Goal: Navigation & Orientation: Find specific page/section

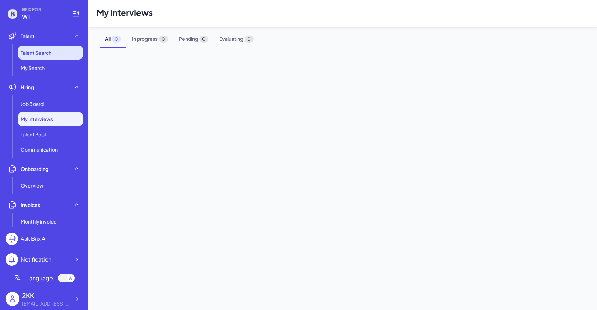
click at [42, 50] on span "Talent Search" at bounding box center [36, 52] width 31 height 7
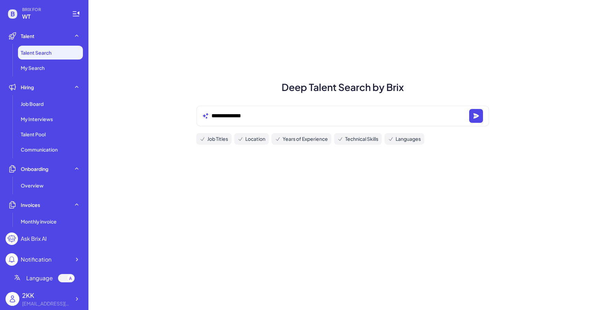
click at [40, 59] on li "Talent Search" at bounding box center [50, 53] width 65 height 14
click at [42, 60] on ul "Talent Search My Search" at bounding box center [44, 60] width 77 height 29
click at [42, 64] on li "My Search" at bounding box center [50, 68] width 65 height 14
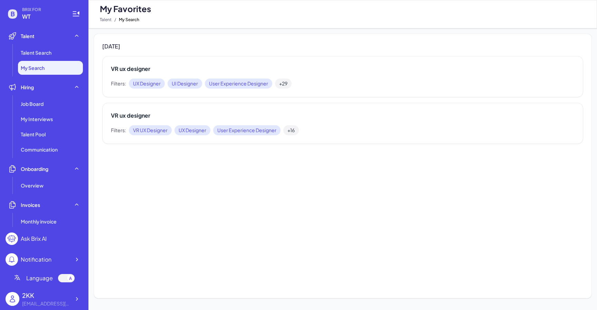
click at [34, 297] on div "2KK" at bounding box center [46, 294] width 48 height 9
click at [18, 301] on img at bounding box center [13, 299] width 14 height 14
click at [59, 105] on div "Job Board" at bounding box center [50, 104] width 65 height 14
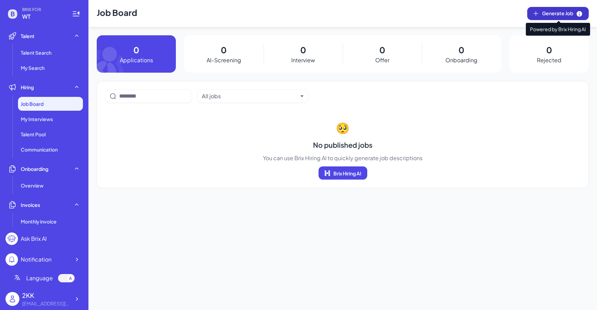
click at [531, 10] on button "Generate Job" at bounding box center [557, 13] width 61 height 13
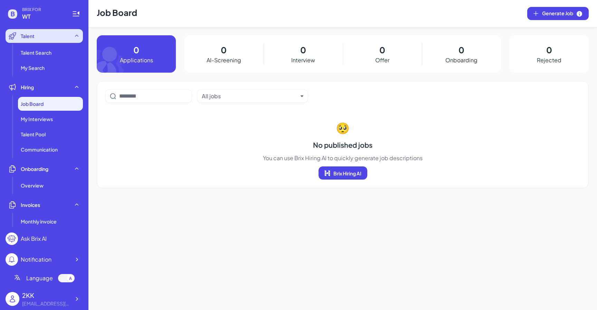
click at [42, 42] on div "Talent" at bounding box center [44, 36] width 77 height 14
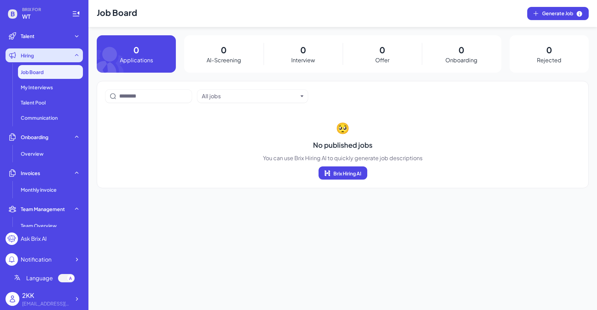
click at [52, 61] on div "Hiring" at bounding box center [44, 55] width 77 height 14
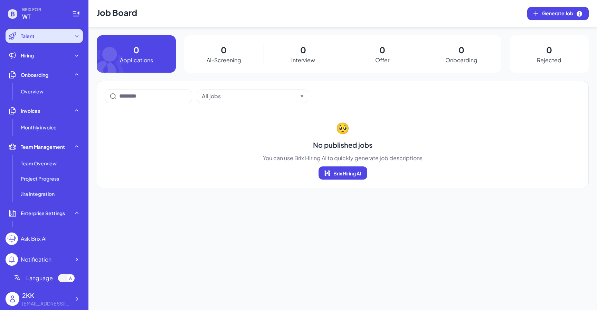
click at [45, 37] on div "Talent" at bounding box center [44, 36] width 77 height 14
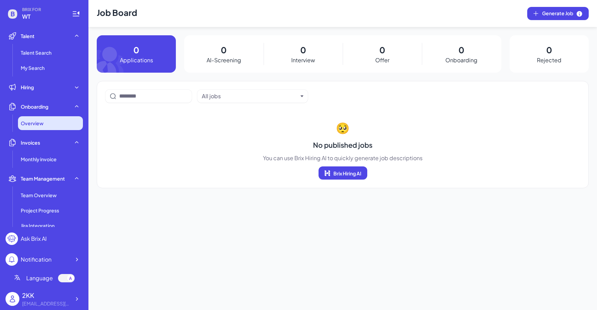
click at [45, 118] on div "Overview" at bounding box center [50, 123] width 65 height 14
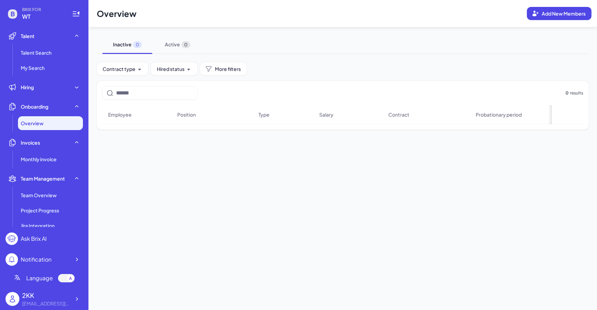
click at [46, 169] on ul "Talent Talent Search My Search Hiring Job Board My Interviews Talent Pool Commu…" at bounding box center [44, 128] width 77 height 198
click at [46, 156] on span "Monthly invoice" at bounding box center [39, 158] width 36 height 7
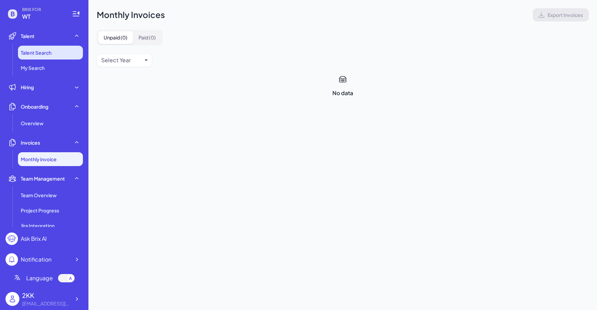
click at [42, 48] on li "Talent Search" at bounding box center [50, 53] width 65 height 14
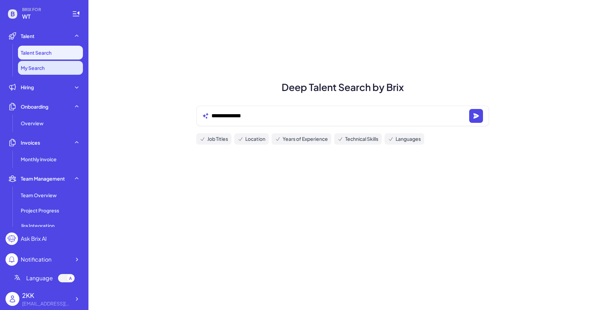
click at [42, 66] on span "My Search" at bounding box center [33, 67] width 24 height 7
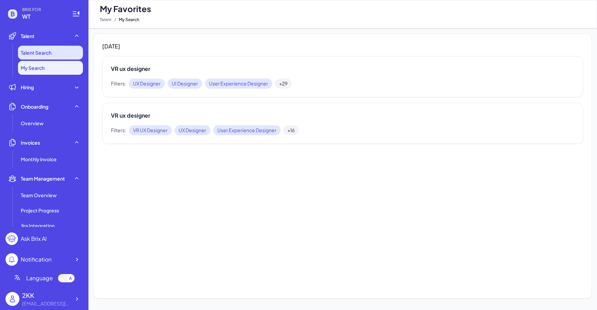
click at [41, 51] on span "Talent Search" at bounding box center [36, 52] width 31 height 7
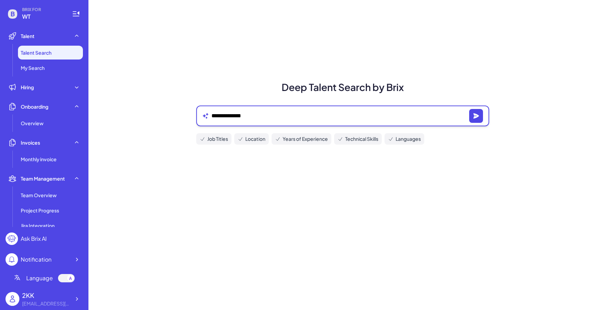
click at [242, 112] on textarea "**********" at bounding box center [338, 116] width 255 height 8
click at [479, 112] on button "button" at bounding box center [476, 116] width 14 height 14
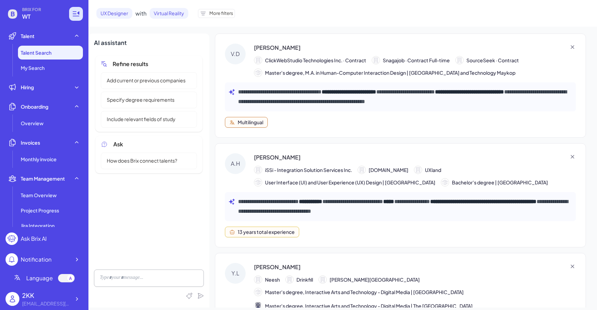
click at [77, 12] on icon at bounding box center [78, 12] width 2 height 3
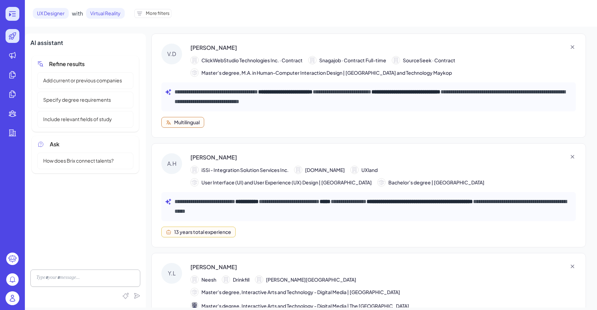
click at [16, 16] on icon at bounding box center [12, 14] width 8 height 8
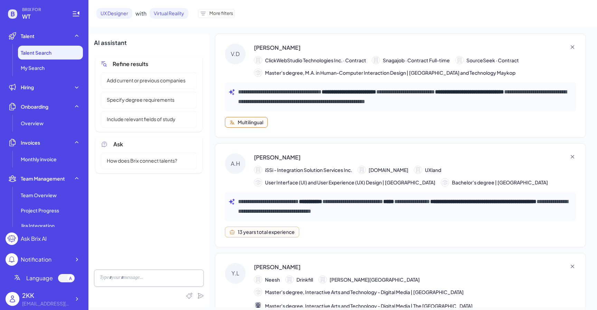
click at [16, 300] on img at bounding box center [13, 299] width 14 height 14
click at [68, 291] on div "2KK" at bounding box center [46, 294] width 48 height 9
click at [76, 299] on icon at bounding box center [76, 298] width 7 height 7
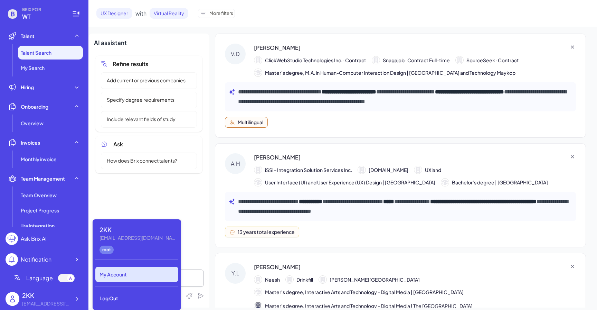
click at [122, 276] on div "My Account" at bounding box center [136, 273] width 83 height 15
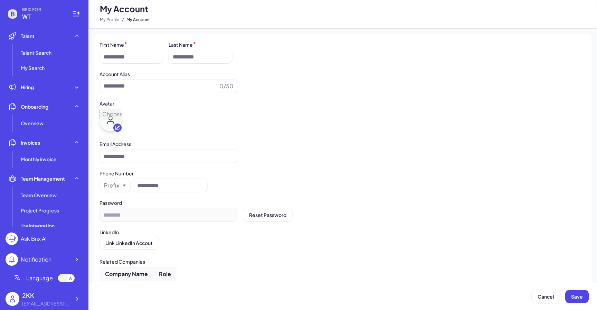
type input "***"
type input "**********"
click at [47, 45] on li "Talent Talent Search My Search" at bounding box center [44, 52] width 77 height 46
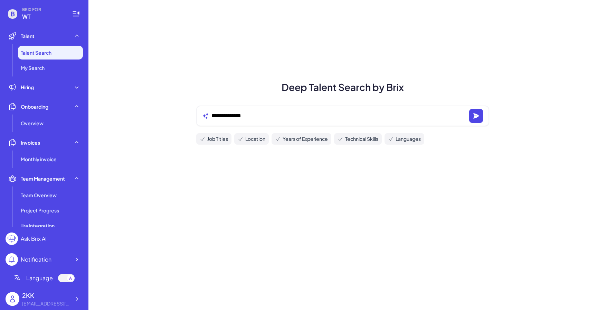
click at [20, 13] on div "BRIX FOR WT" at bounding box center [35, 14] width 58 height 14
click at [79, 13] on icon at bounding box center [78, 12] width 2 height 3
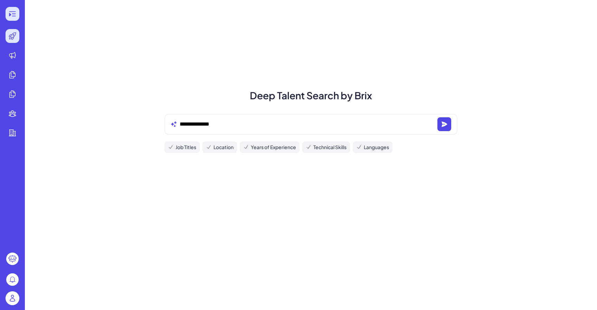
click at [13, 15] on icon at bounding box center [12, 14] width 8 height 8
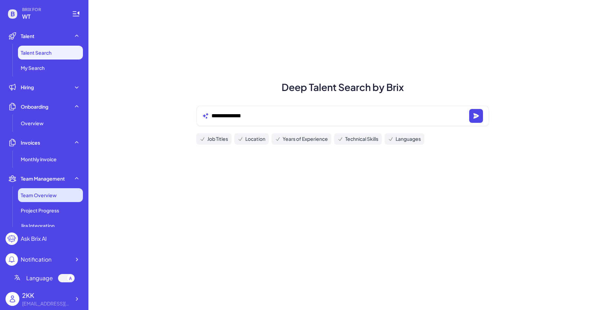
click at [68, 197] on li "Team Overview" at bounding box center [50, 195] width 65 height 14
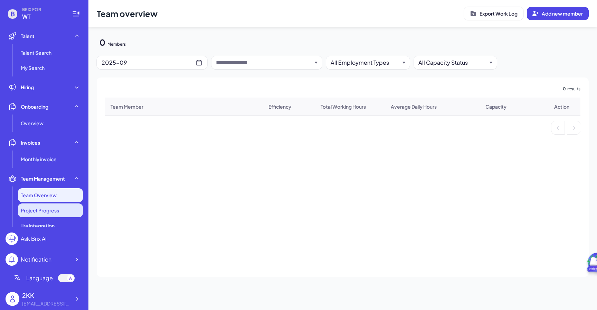
scroll to position [104, 0]
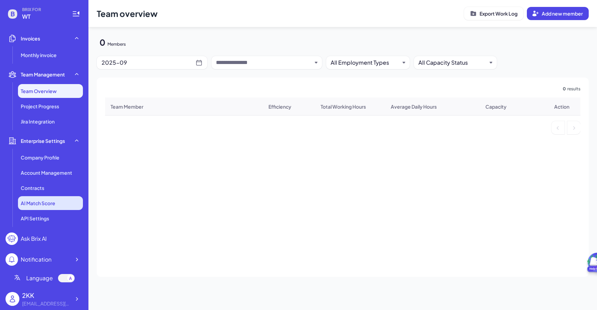
click at [54, 207] on li "AI Match Score" at bounding box center [50, 203] width 65 height 14
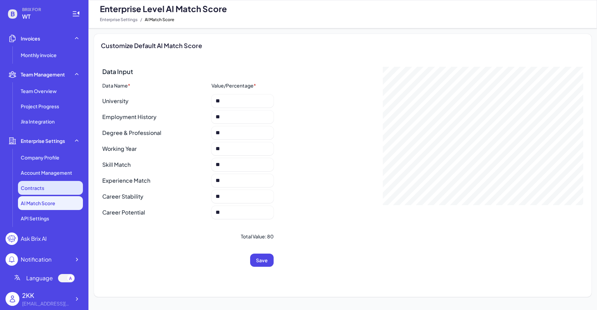
click at [57, 187] on div "Contracts" at bounding box center [50, 188] width 65 height 14
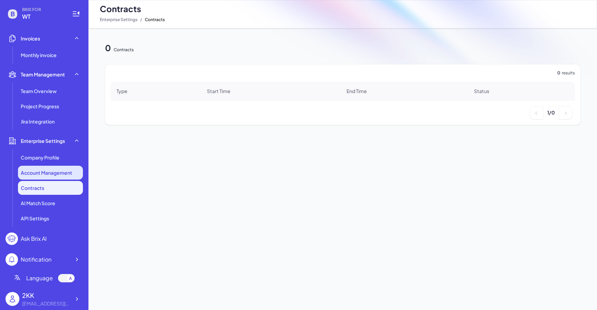
click at [57, 179] on li "Account Management" at bounding box center [50, 172] width 65 height 14
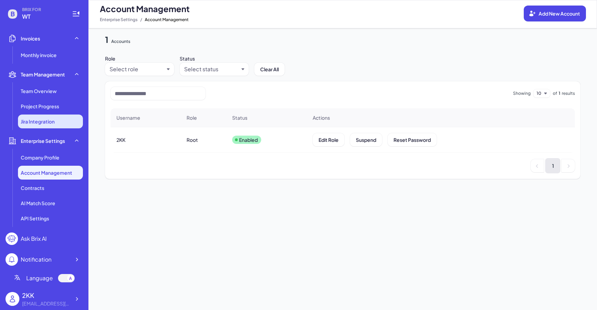
click at [57, 126] on li "Jira Integration" at bounding box center [50, 121] width 65 height 14
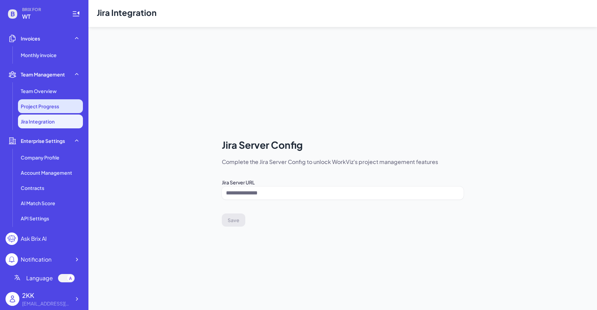
click at [56, 101] on li "Project Progress" at bounding box center [50, 106] width 65 height 14
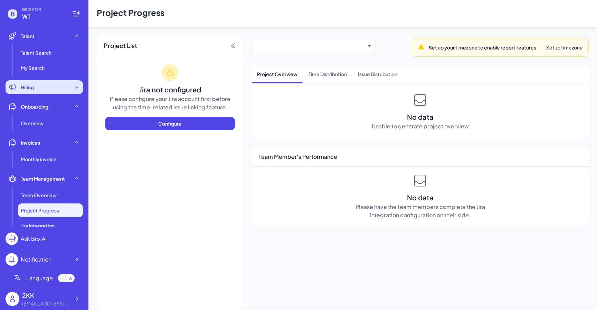
click at [54, 86] on div "Hiring" at bounding box center [44, 87] width 77 height 14
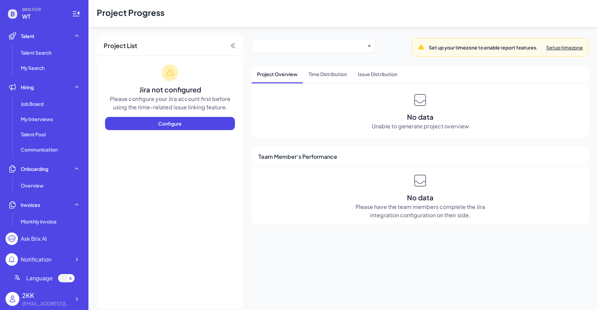
click at [54, 60] on ul "Talent Search My Search" at bounding box center [44, 60] width 77 height 29
click at [49, 101] on div "Job Board" at bounding box center [50, 104] width 65 height 14
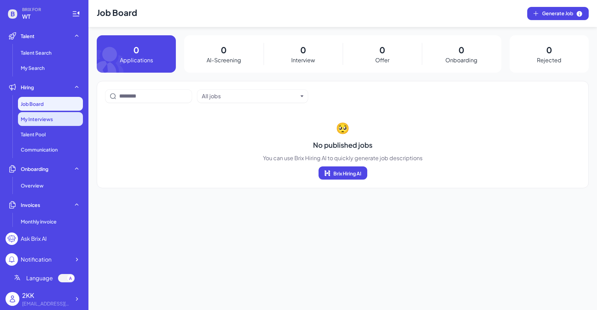
click at [45, 118] on span "My Interviews" at bounding box center [37, 118] width 32 height 7
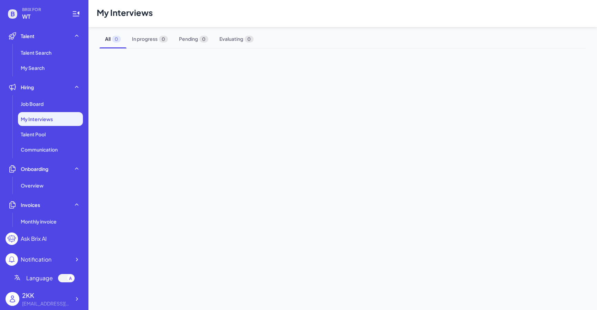
click at [45, 142] on ul "Job Board My Interviews Talent Pool Communication" at bounding box center [44, 126] width 77 height 59
click at [42, 154] on li "Communication" at bounding box center [50, 149] width 65 height 14
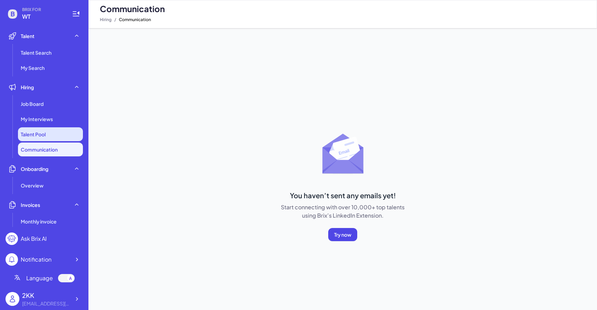
click at [44, 137] on span "Talent Pool" at bounding box center [33, 134] width 25 height 7
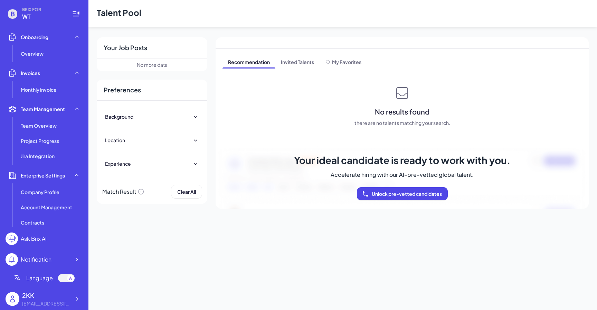
scroll to position [150, 0]
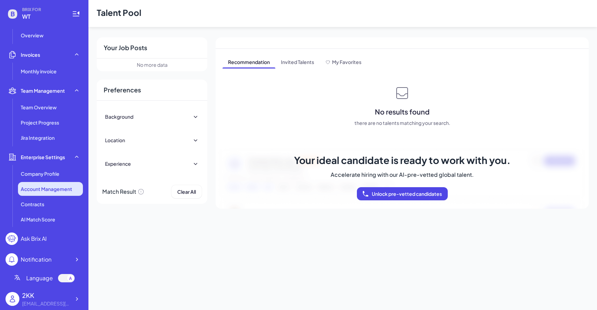
click at [45, 182] on li "Account Management" at bounding box center [50, 189] width 65 height 14
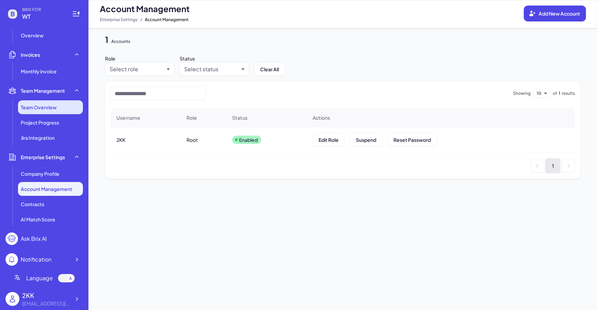
click at [52, 113] on li "Team Overview" at bounding box center [50, 107] width 65 height 14
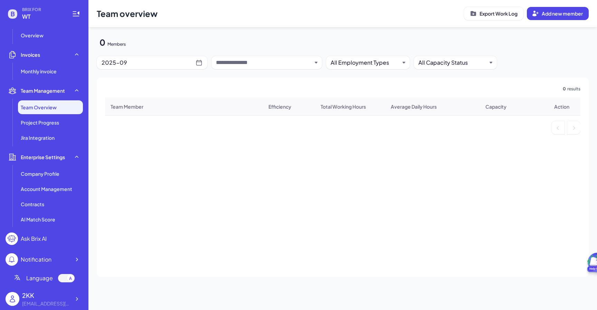
click at [53, 42] on ul "Talent Talent Search My Search Hiring Job Board My Interviews Talent Pool Commu…" at bounding box center [44, 128] width 77 height 198
click at [51, 51] on div "Invoices" at bounding box center [44, 55] width 77 height 14
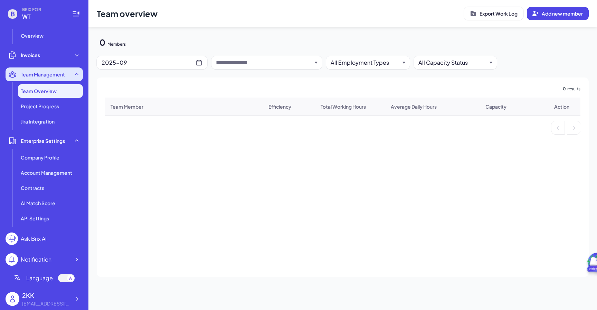
click at [51, 68] on div "Team Management" at bounding box center [44, 74] width 77 height 14
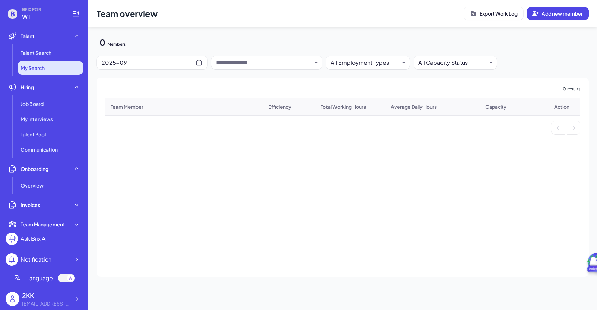
click at [44, 71] on span "My Search" at bounding box center [33, 67] width 24 height 7
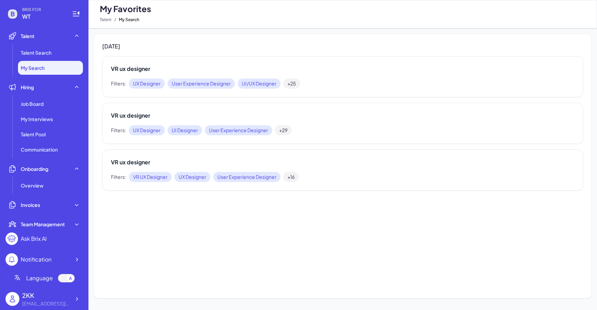
click at [47, 60] on ul "Talent Search My Search" at bounding box center [44, 60] width 77 height 29
click at [47, 53] on span "Talent Search" at bounding box center [36, 52] width 31 height 7
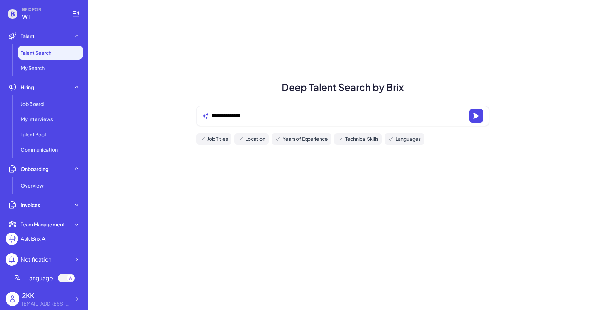
click at [43, 111] on ul "Job Board My Interviews Talent Pool Communication" at bounding box center [44, 126] width 77 height 59
click at [43, 106] on span "Job Board" at bounding box center [32, 103] width 23 height 7
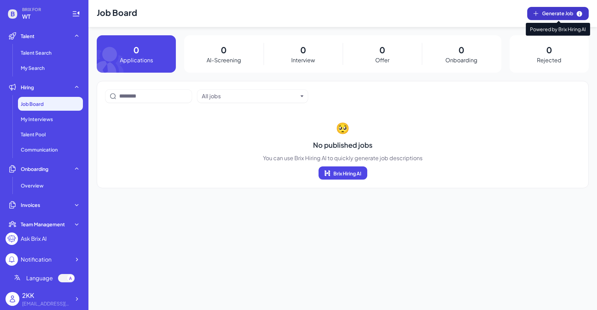
click at [556, 12] on span "Generate Job" at bounding box center [562, 14] width 41 height 8
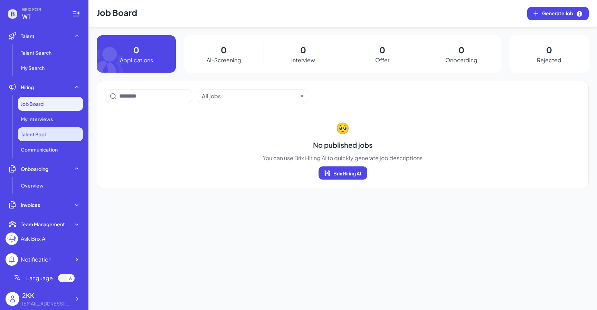
click at [40, 131] on span "Talent Pool" at bounding box center [33, 134] width 25 height 7
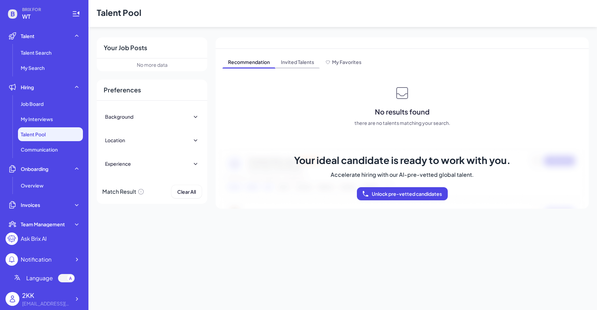
click at [305, 63] on span "Invited Talents" at bounding box center [297, 62] width 44 height 11
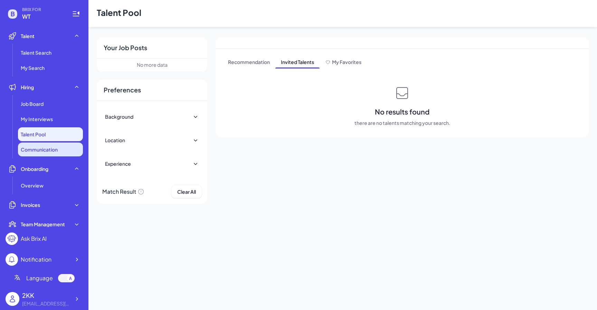
click at [35, 155] on li "Communication" at bounding box center [50, 149] width 65 height 14
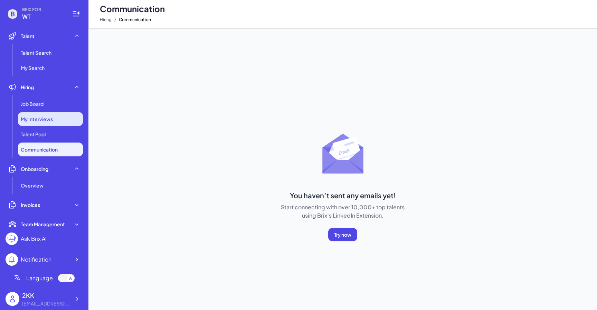
click at [65, 121] on div "My Interviews" at bounding box center [50, 119] width 65 height 14
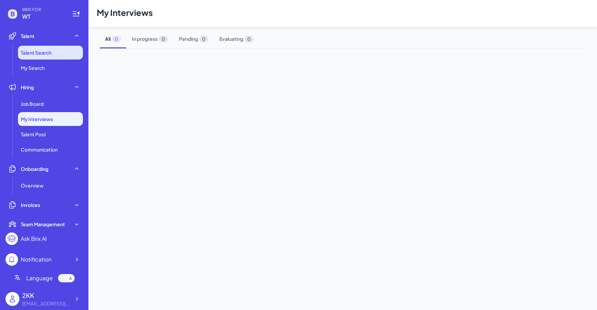
click at [47, 57] on li "Talent Search" at bounding box center [50, 53] width 65 height 14
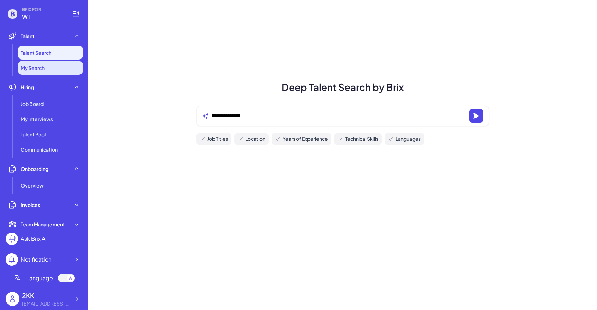
click at [43, 66] on span "My Search" at bounding box center [33, 67] width 24 height 7
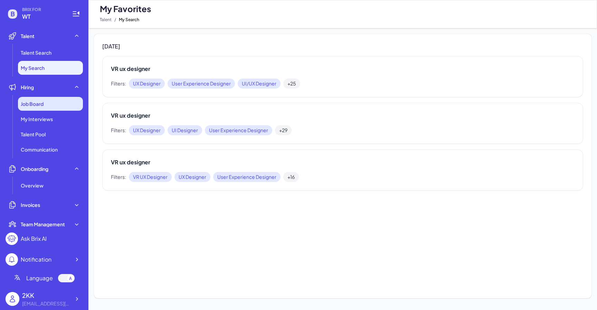
click at [59, 103] on div "Job Board" at bounding box center [50, 104] width 65 height 14
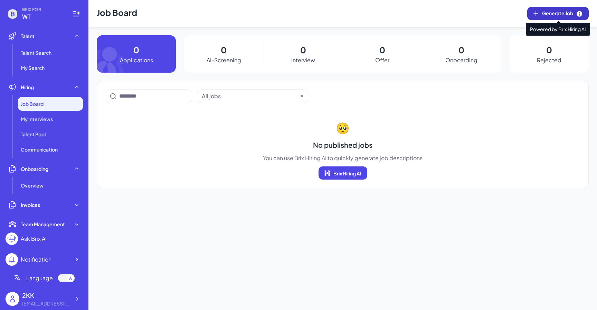
click at [545, 11] on span "Generate Job" at bounding box center [562, 14] width 41 height 8
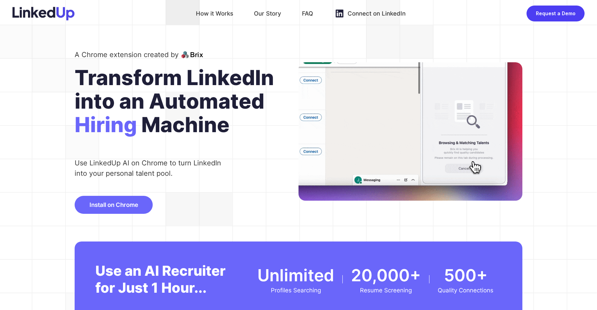
click at [60, 15] on img at bounding box center [43, 14] width 62 height 14
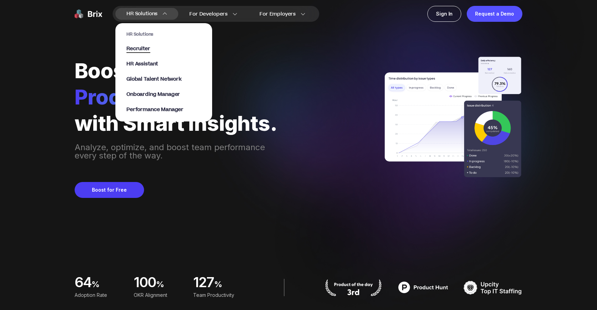
click at [140, 47] on span "Recruiter" at bounding box center [138, 49] width 24 height 8
click at [147, 61] on span "HR Assistant" at bounding box center [141, 64] width 31 height 8
click at [149, 11] on span "HR Solutions" at bounding box center [141, 13] width 31 height 11
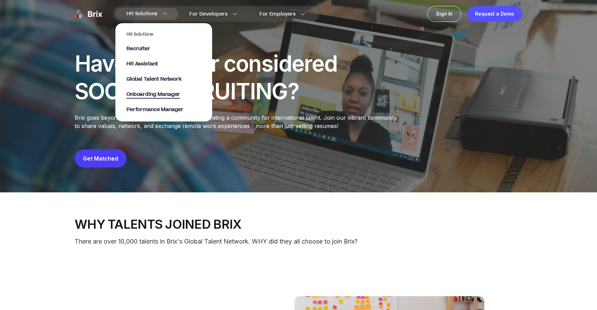
click at [150, 96] on span "Onboarding Manager" at bounding box center [153, 95] width 54 height 8
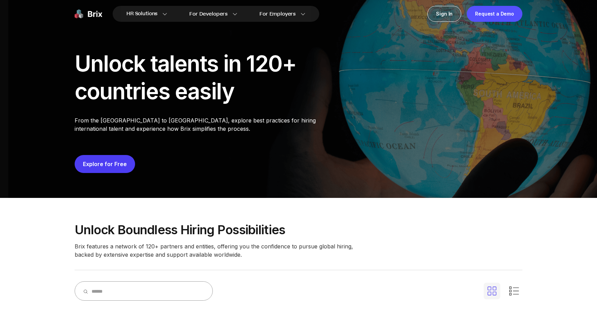
click at [117, 159] on button "Explore for Free" at bounding box center [105, 164] width 60 height 18
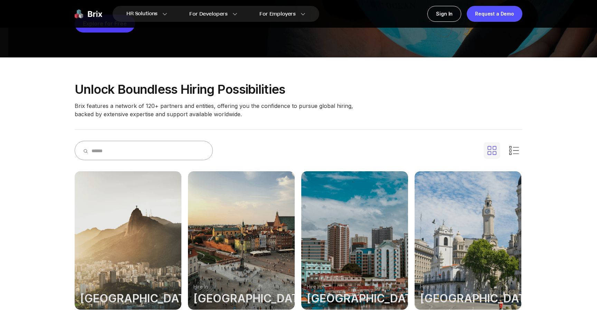
scroll to position [139, 0]
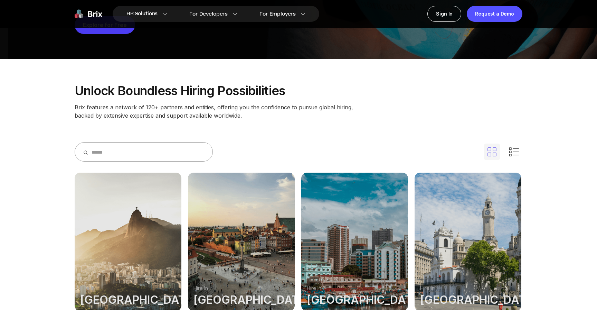
click at [202, 216] on div at bounding box center [241, 241] width 107 height 138
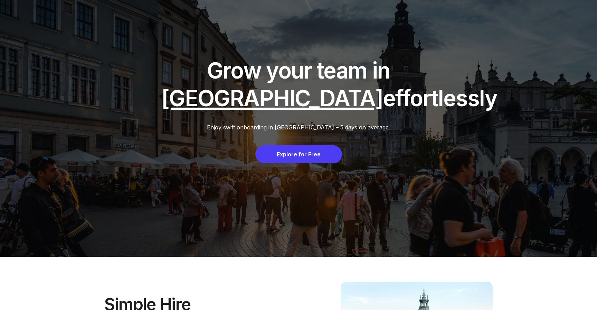
click at [299, 153] on div "Explore for Free" at bounding box center [298, 154] width 87 height 18
click at [199, 50] on div "Grow your team in Poland effortlessly Enjoy swift onboarding in Poland – 5 days…" at bounding box center [298, 128] width 597 height 256
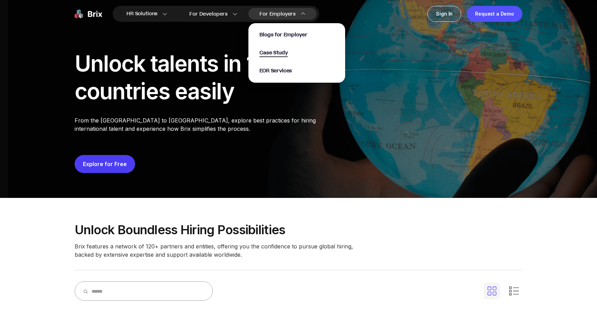
click at [282, 51] on span "Case Study" at bounding box center [273, 53] width 28 height 8
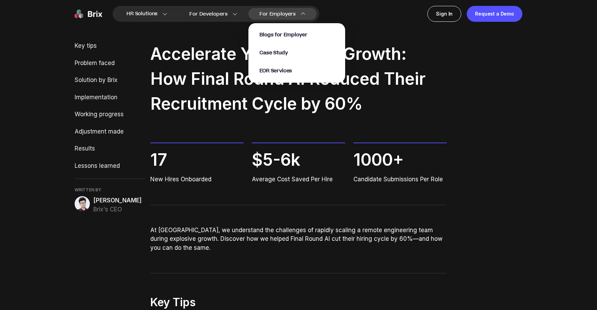
click at [284, 76] on div "Blogs for Employer Case Study EOR Services" at bounding box center [296, 52] width 97 height 59
click at [284, 68] on span "EOR Services" at bounding box center [275, 71] width 32 height 8
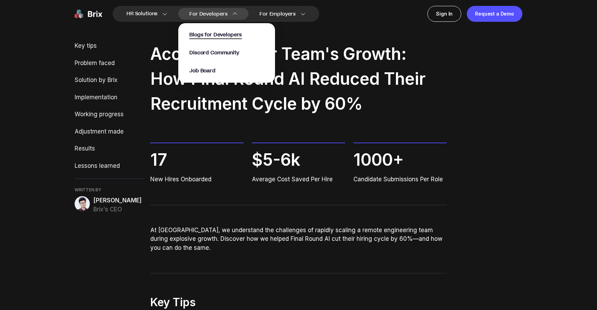
click at [219, 31] on span "Blogs for Developers" at bounding box center [215, 35] width 53 height 8
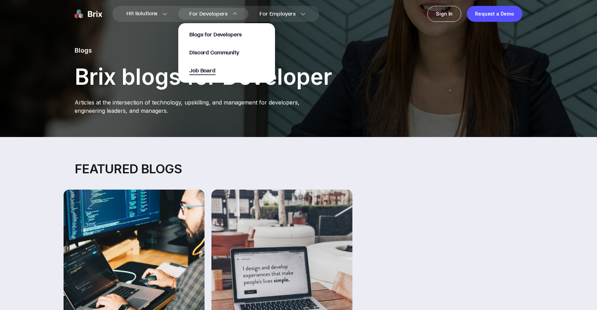
click at [207, 72] on span "Job Board" at bounding box center [202, 71] width 26 height 8
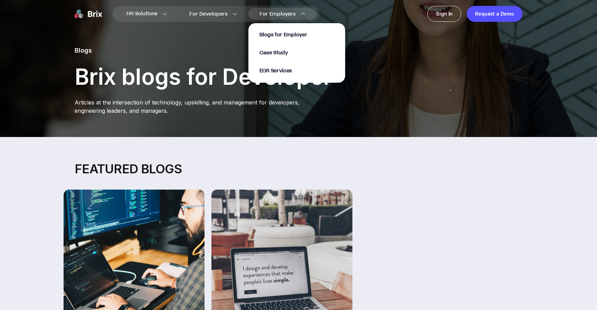
click at [277, 16] on span "For Employers" at bounding box center [277, 13] width 36 height 7
click at [286, 67] on span "EOR Services" at bounding box center [275, 71] width 32 height 8
click at [269, 55] on span "Case Study" at bounding box center [273, 53] width 28 height 8
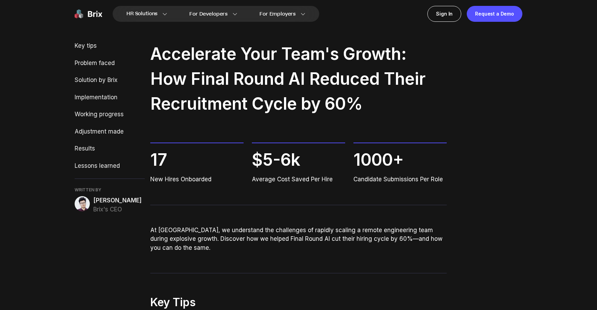
click at [99, 74] on div "Key tips Problem faced Solution by Brix Implementation Working progress Adjustm…" at bounding box center [110, 127] width 70 height 172
click at [99, 86] on div "Key tips Problem faced Solution by Brix Implementation Working progress Adjustm…" at bounding box center [110, 127] width 70 height 172
click at [99, 82] on div "Solution by Brix" at bounding box center [110, 80] width 70 height 9
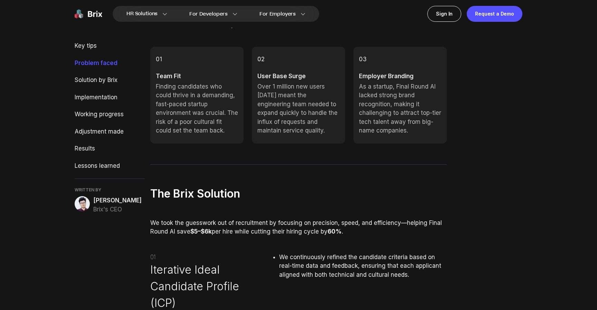
scroll to position [681, 0]
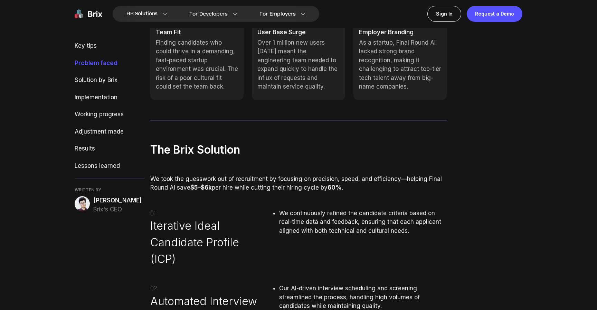
click at [208, 183] on p "We took the guesswork out of recruitment by focusing on precision, speed, and e…" at bounding box center [298, 183] width 297 height 18
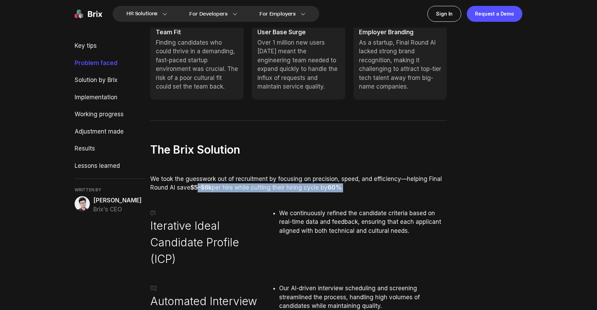
drag, startPoint x: 198, startPoint y: 183, endPoint x: 386, endPoint y: 194, distance: 188.6
click at [387, 194] on div "The Brix Solution We took the guesswork out of recruitment by focusing on preci…" at bounding box center [298, 276] width 297 height 270
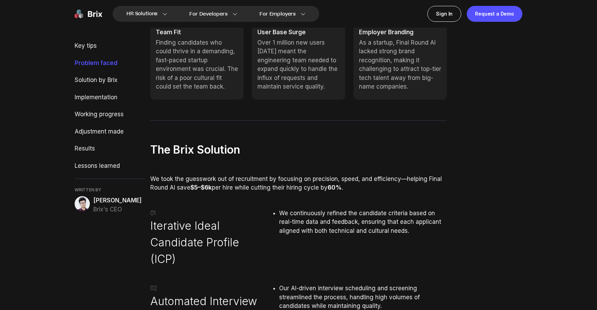
click at [379, 185] on p "We took the guesswork out of recruitment by focusing on precision, speed, and e…" at bounding box center [298, 183] width 297 height 18
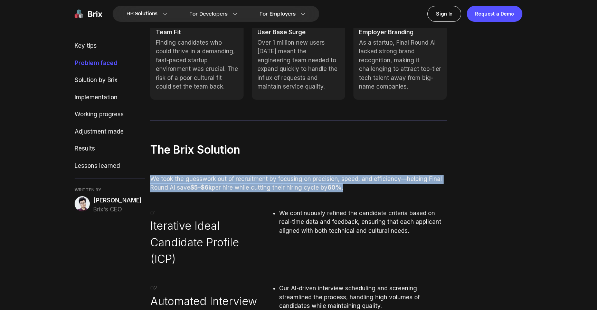
drag, startPoint x: 373, startPoint y: 188, endPoint x: 351, endPoint y: 160, distance: 34.7
click at [351, 160] on div "The Brix Solution We took the guesswork out of recruitment by focusing on preci…" at bounding box center [298, 276] width 297 height 270
click at [351, 193] on div "The Brix Solution We took the guesswork out of recruitment by focusing on preci…" at bounding box center [298, 276] width 297 height 270
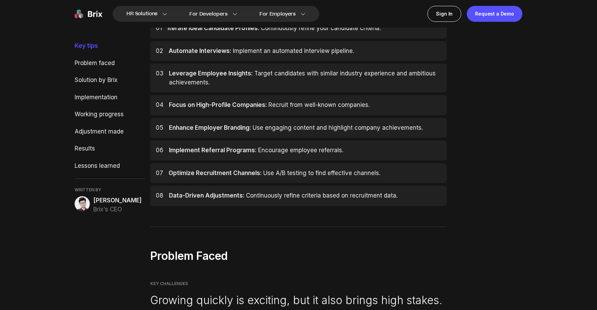
scroll to position [226, 0]
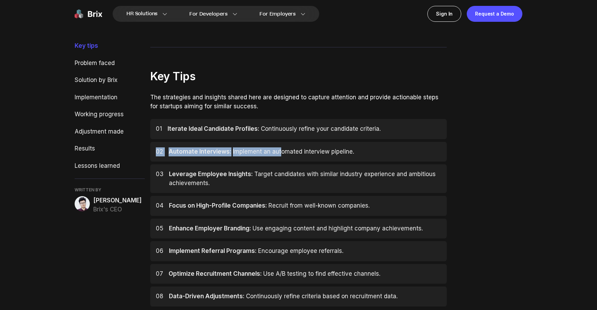
drag, startPoint x: 279, startPoint y: 149, endPoint x: 193, endPoint y: 136, distance: 87.3
click at [193, 136] on div "01 Iterate Ideal Candidate Profiles: Continuously refine your candidate criteri…" at bounding box center [298, 212] width 297 height 187
click at [201, 132] on div "Iterate Ideal Candidate Profiles: Continuously refine your candidate criteria." at bounding box center [274, 128] width 213 height 9
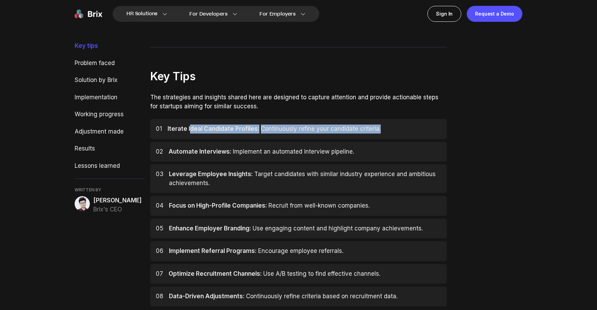
drag, startPoint x: 190, startPoint y: 128, endPoint x: 451, endPoint y: 131, distance: 261.5
click at [368, 127] on span "Continuously refine your candidate criteria." at bounding box center [321, 128] width 120 height 7
drag, startPoint x: 406, startPoint y: 128, endPoint x: 274, endPoint y: 116, distance: 132.2
click at [274, 116] on div "Key Tips The strategies and insights shared here are designed to capture attent…" at bounding box center [298, 187] width 297 height 238
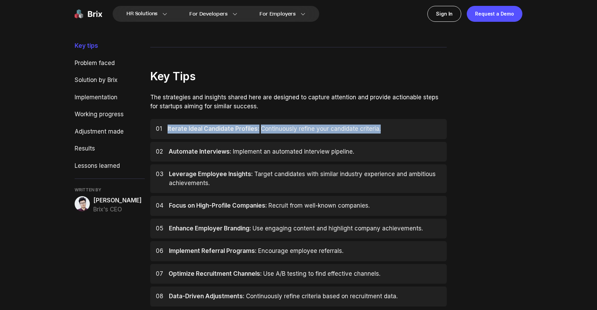
click at [275, 128] on span "Continuously refine your candidate criteria." at bounding box center [321, 128] width 120 height 7
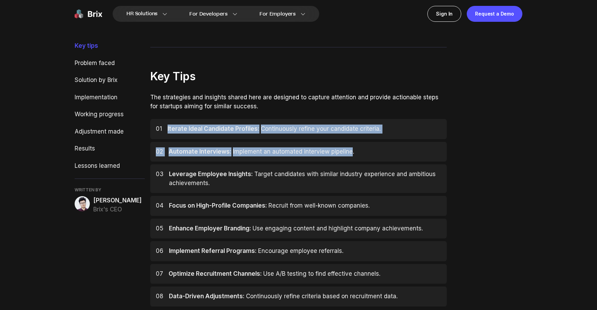
drag, startPoint x: 348, startPoint y: 147, endPoint x: 274, endPoint y: 114, distance: 81.3
click at [274, 114] on div "Key Tips The strategies and insights shared here are designed to capture attent…" at bounding box center [298, 187] width 297 height 238
click at [292, 135] on div "01 Iterate Ideal Candidate Profiles: Continuously refine your candidate criteri…" at bounding box center [298, 129] width 297 height 20
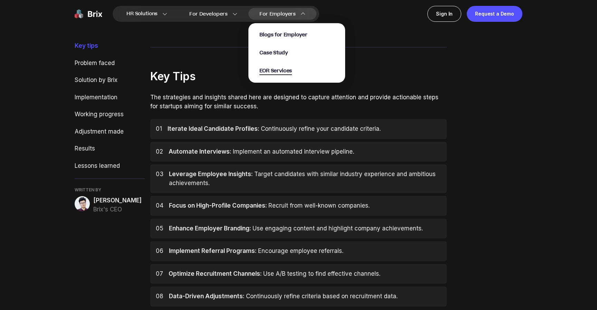
click at [282, 72] on span "EOR Services" at bounding box center [275, 71] width 32 height 8
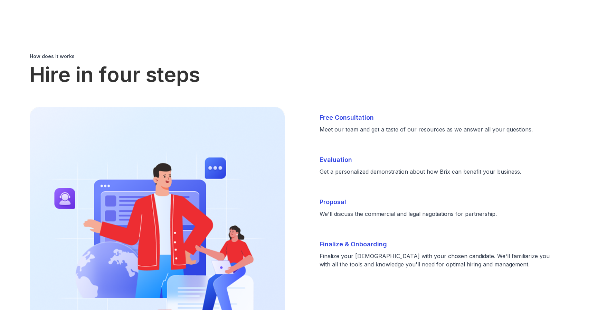
scroll to position [1178, 0]
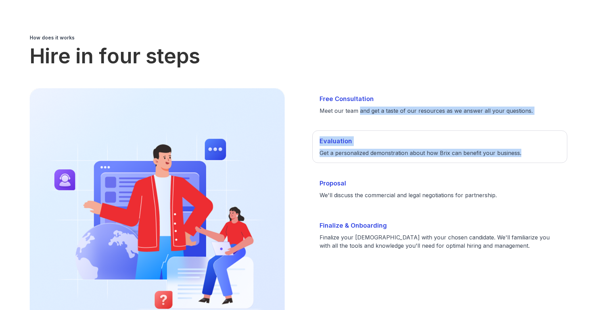
drag, startPoint x: 359, startPoint y: 99, endPoint x: 379, endPoint y: 151, distance: 55.4
click at [379, 151] on ol "Free Consultation Meet our team and get a taste of our resources as we answer a…" at bounding box center [439, 171] width 255 height 167
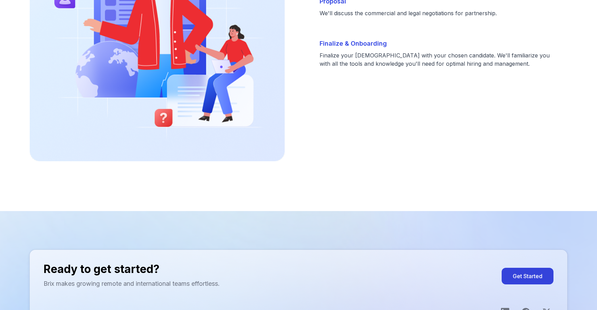
scroll to position [1351, 0]
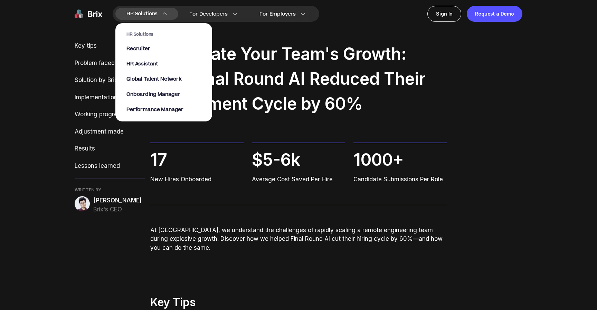
click at [151, 12] on span "HR Solutions" at bounding box center [141, 13] width 31 height 11
click at [145, 66] on span "HR Assistant" at bounding box center [141, 64] width 31 height 8
click at [147, 79] on span "Global Talent Network" at bounding box center [153, 79] width 55 height 8
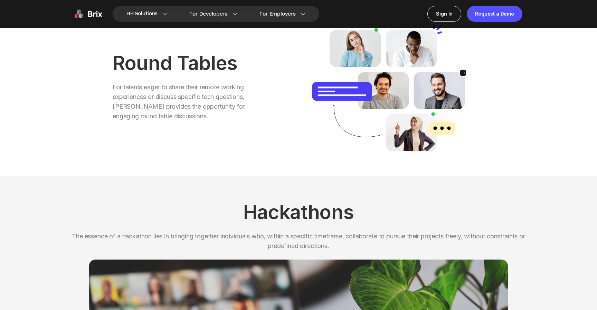
scroll to position [632, 0]
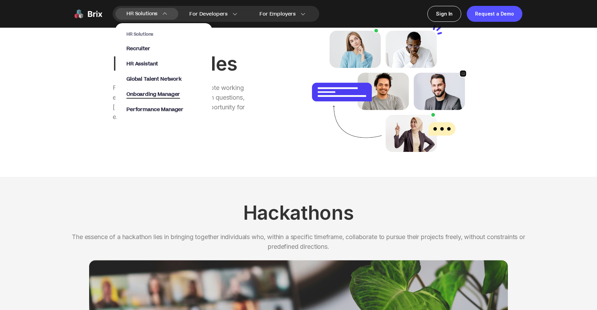
click at [144, 96] on span "Onboarding Manager" at bounding box center [153, 95] width 54 height 8
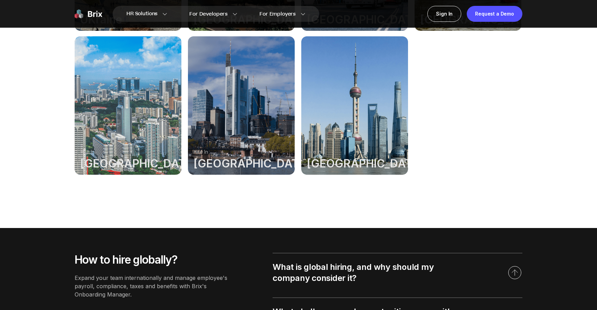
scroll to position [700, 0]
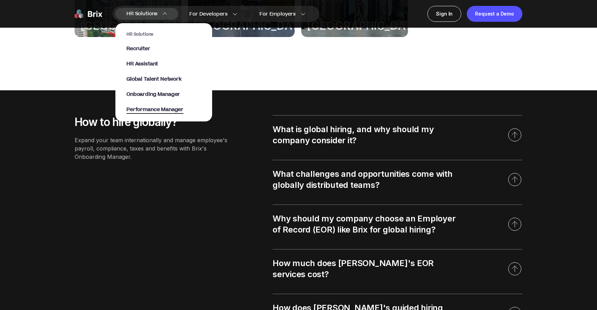
click at [147, 112] on span "Performance Manager" at bounding box center [154, 110] width 57 height 8
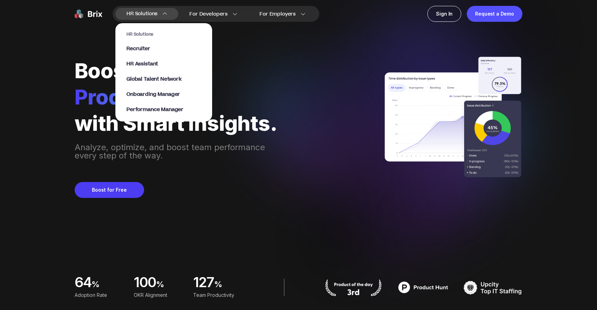
click at [136, 43] on div "HR Solutions Recruiter HR Assistant Global Talent Network Onboarding Manager Pe…" at bounding box center [163, 72] width 75 height 82
click at [137, 45] on span "Recruiter" at bounding box center [138, 49] width 24 height 8
click at [153, 109] on span "Performance Manager" at bounding box center [154, 110] width 57 height 8
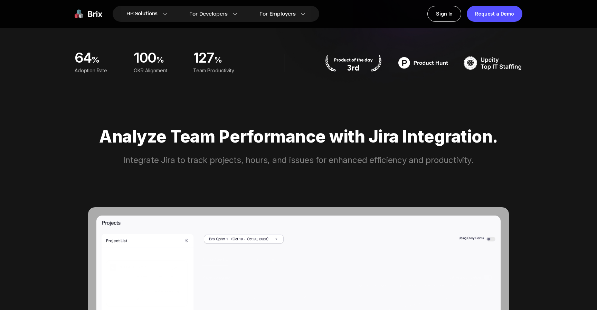
scroll to position [60, 0]
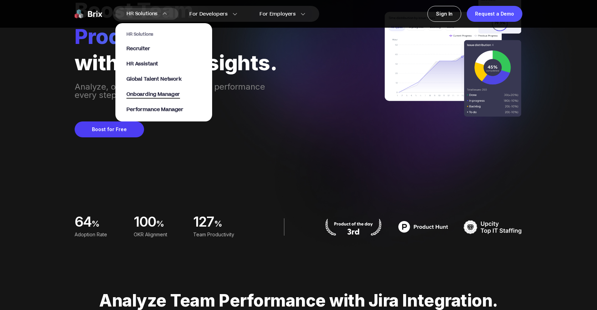
click at [161, 94] on span "Onboarding Manager" at bounding box center [153, 95] width 54 height 8
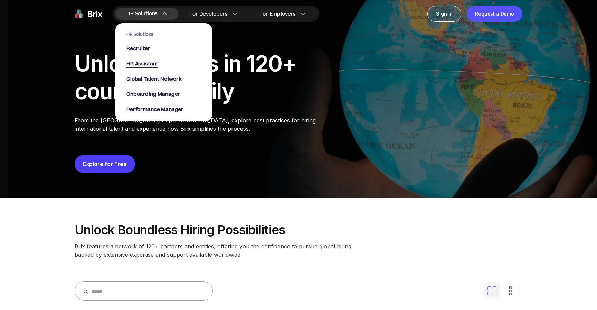
click at [147, 63] on span "HR Assistant" at bounding box center [141, 64] width 31 height 8
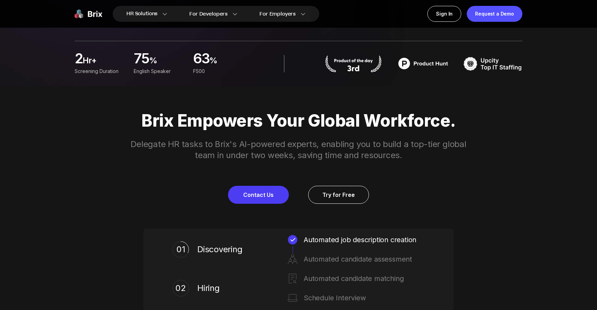
scroll to position [218, 0]
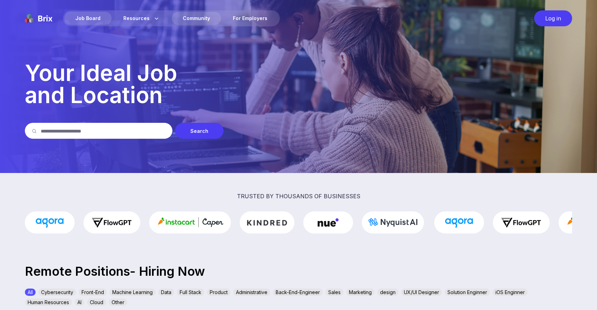
click at [208, 17] on div "Community" at bounding box center [196, 18] width 49 height 13
click at [251, 11] on nav "Job Board Resources About Us Blog Community For Employers" at bounding box center [171, 18] width 217 height 16
click at [250, 19] on div "For Employers" at bounding box center [250, 18] width 57 height 13
